Goal: Browse casually: Explore the website without a specific task or goal

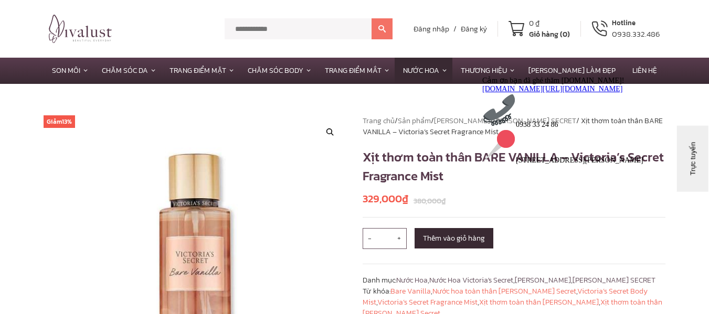
click at [78, 35] on img at bounding box center [80, 29] width 63 height 28
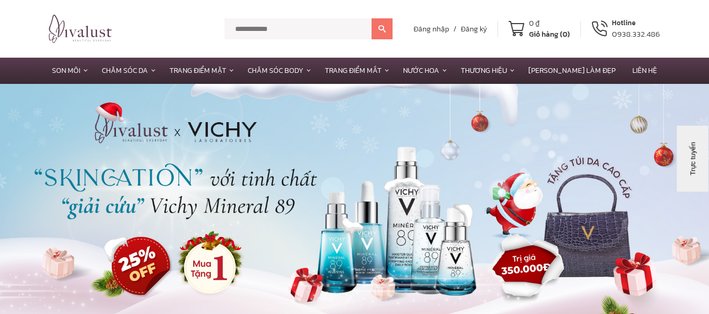
click at [86, 36] on img at bounding box center [80, 29] width 63 height 28
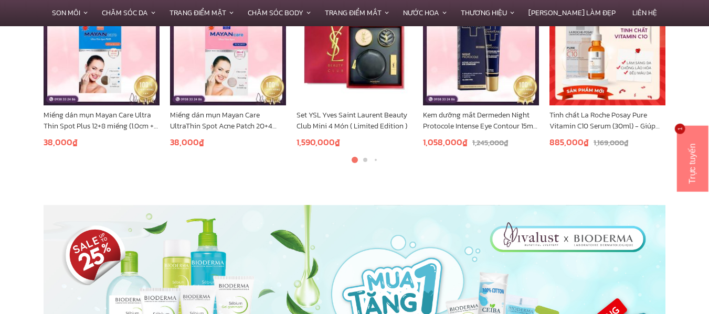
scroll to position [1837, 0]
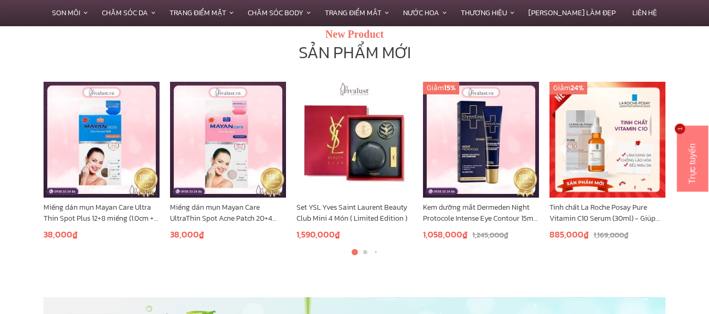
click at [361, 253] on div at bounding box center [355, 252] width 52 height 6
click at [363, 253] on div at bounding box center [355, 252] width 52 height 6
click at [365, 253] on span "Go to slide 2" at bounding box center [365, 252] width 4 height 4
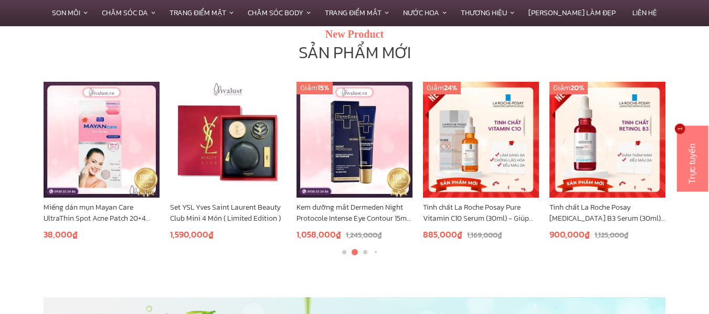
click at [368, 254] on div at bounding box center [355, 252] width 52 height 6
click at [366, 253] on span "Go to slide 3" at bounding box center [365, 252] width 4 height 4
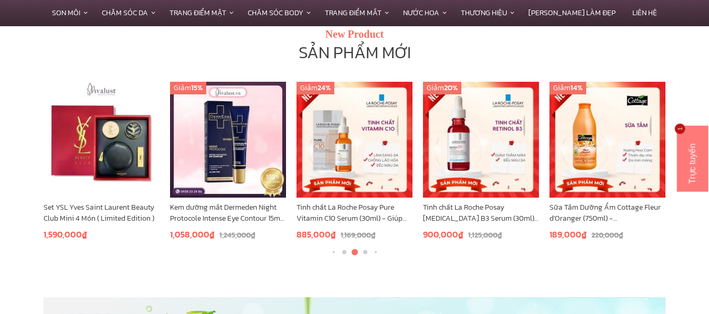
click at [364, 253] on span "Go to slide 4" at bounding box center [365, 252] width 4 height 4
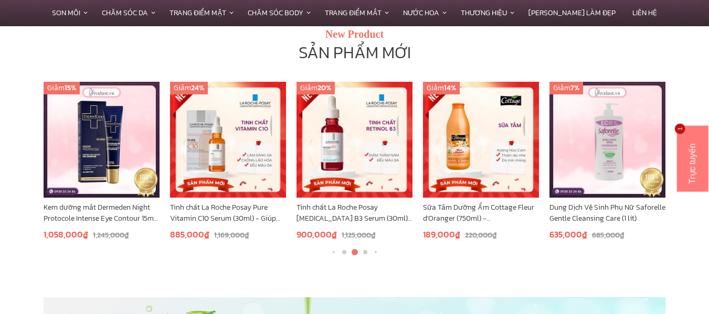
click at [366, 253] on span "Go to slide 5" at bounding box center [365, 252] width 4 height 4
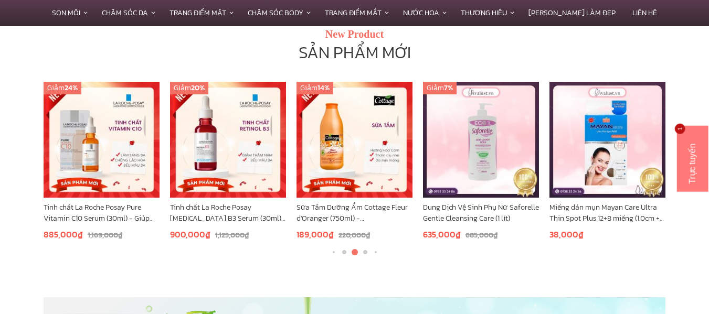
click at [366, 253] on span "Go to slide 6" at bounding box center [365, 252] width 4 height 4
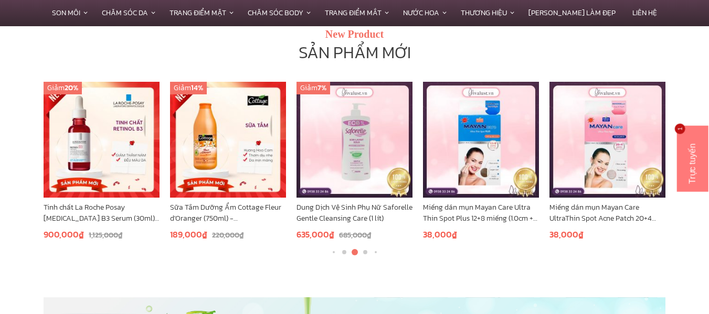
click at [366, 253] on span "Go to slide 7" at bounding box center [365, 252] width 4 height 4
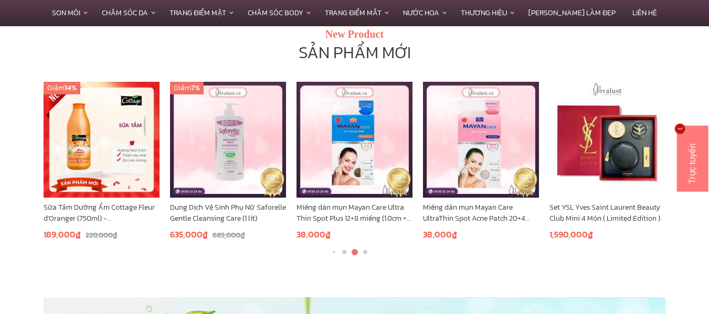
click at [366, 253] on span "Go to slide 8" at bounding box center [365, 252] width 4 height 4
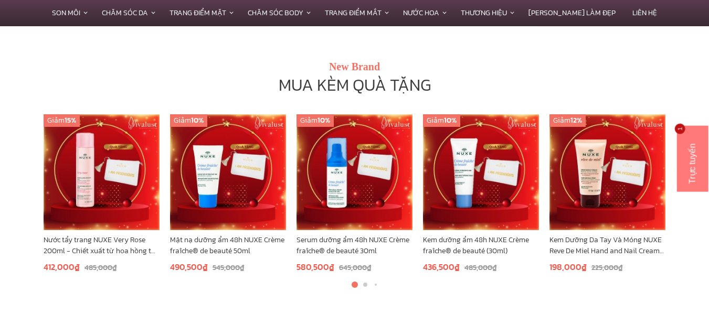
scroll to position [1417, 0]
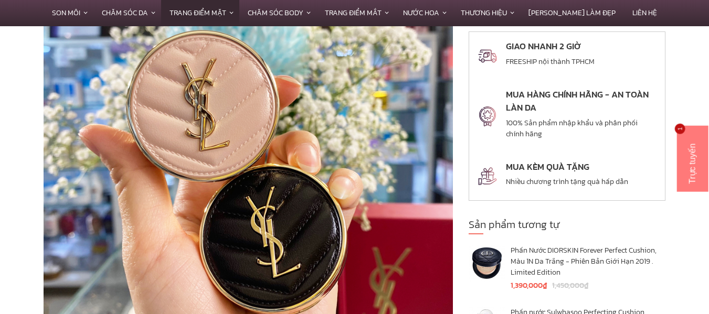
scroll to position [1994, 0]
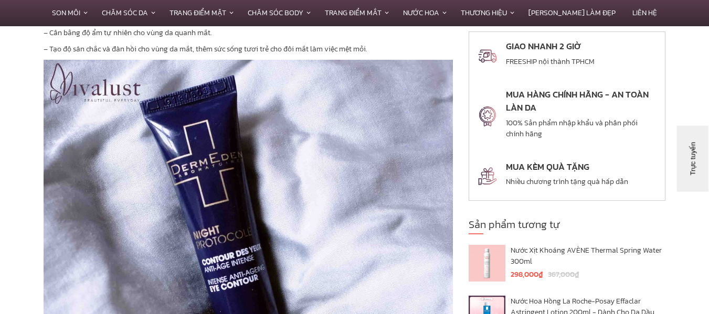
scroll to position [1679, 0]
